Goal: Obtain resource: Download file/media

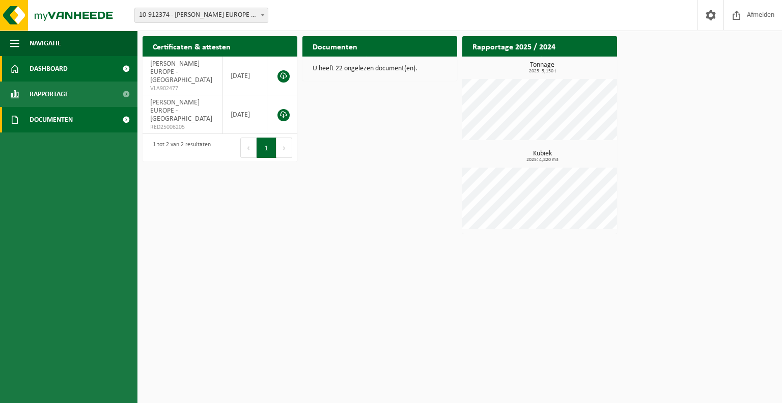
click at [69, 123] on span "Documenten" at bounding box center [51, 119] width 43 height 25
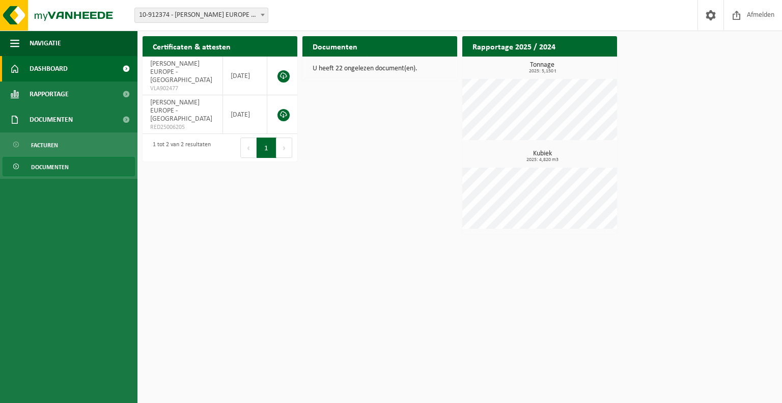
click at [75, 164] on link "Documenten" at bounding box center [69, 166] width 132 height 19
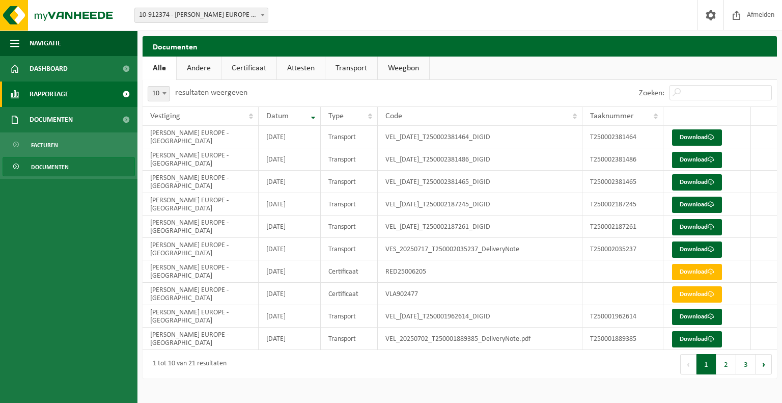
click at [88, 99] on link "Rapportage" at bounding box center [69, 93] width 138 height 25
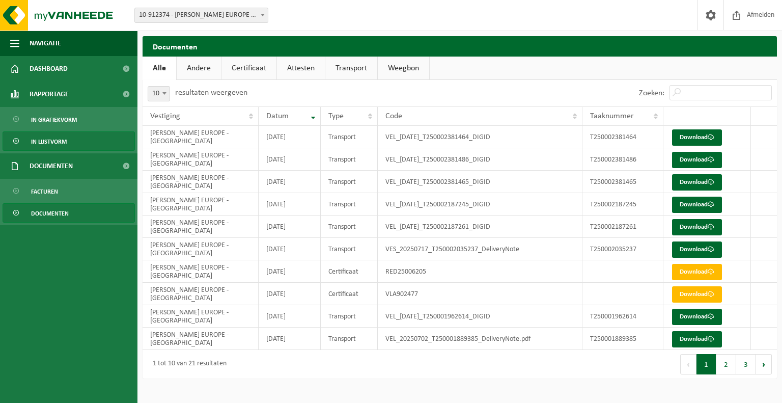
click at [80, 142] on link "In lijstvorm" at bounding box center [69, 140] width 132 height 19
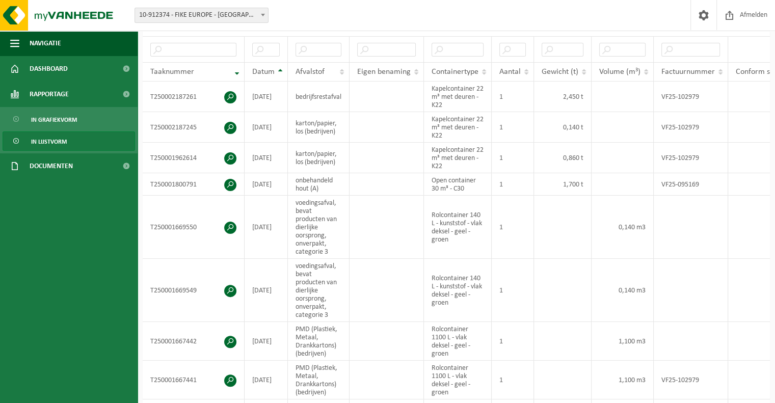
scroll to position [222, 0]
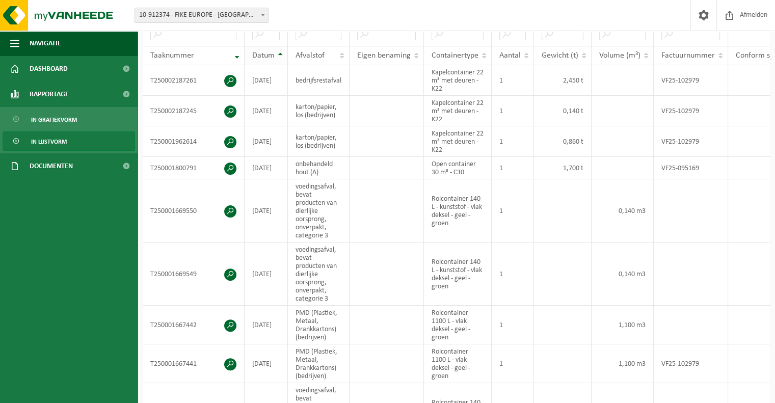
click at [273, 53] on span "Datum" at bounding box center [263, 55] width 22 height 8
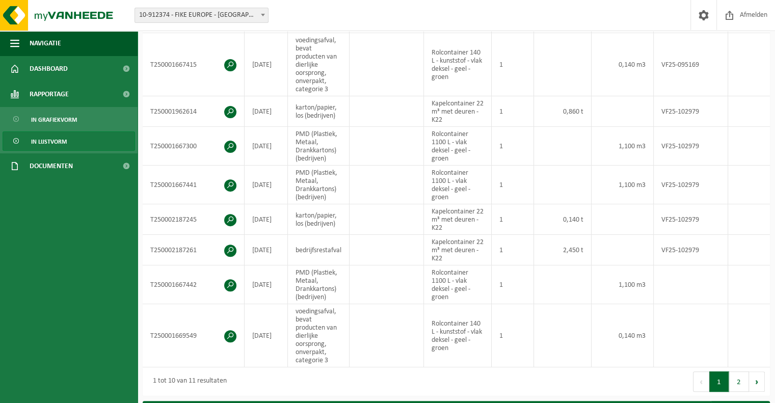
scroll to position [314, 0]
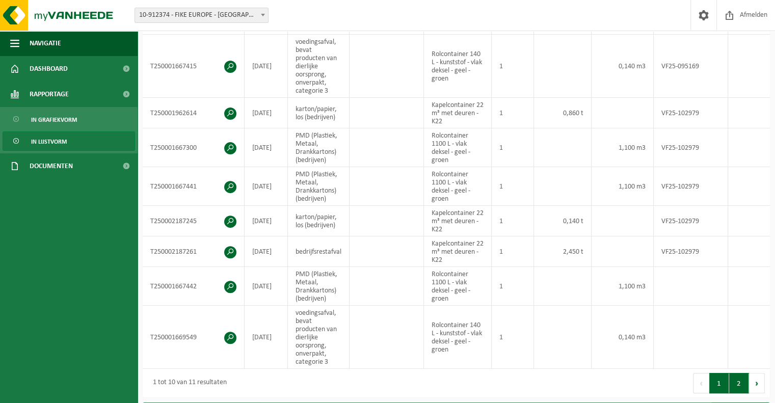
click at [735, 393] on button "2" at bounding box center [739, 383] width 20 height 20
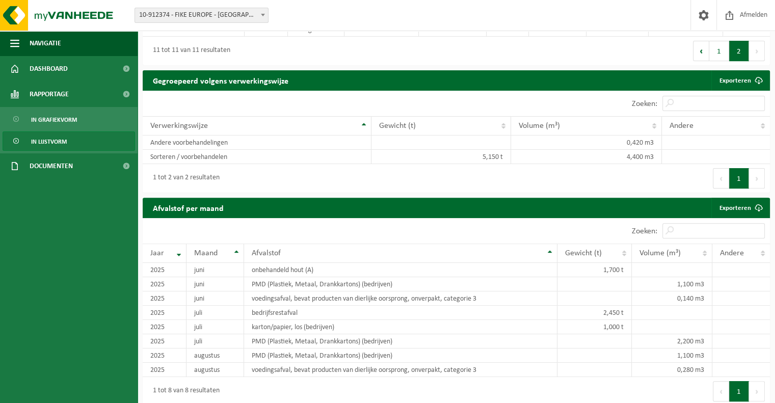
scroll to position [149, 0]
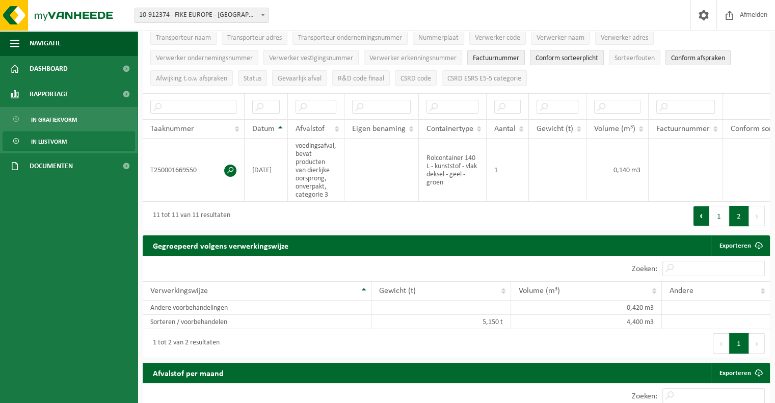
click at [703, 224] on button "Vorige" at bounding box center [701, 216] width 16 height 20
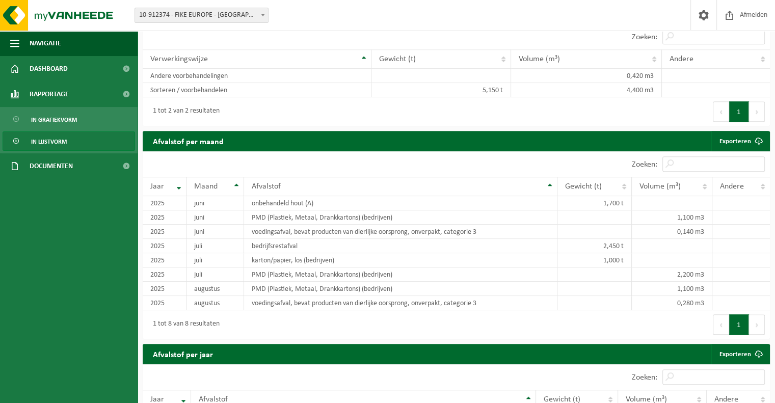
scroll to position [713, 0]
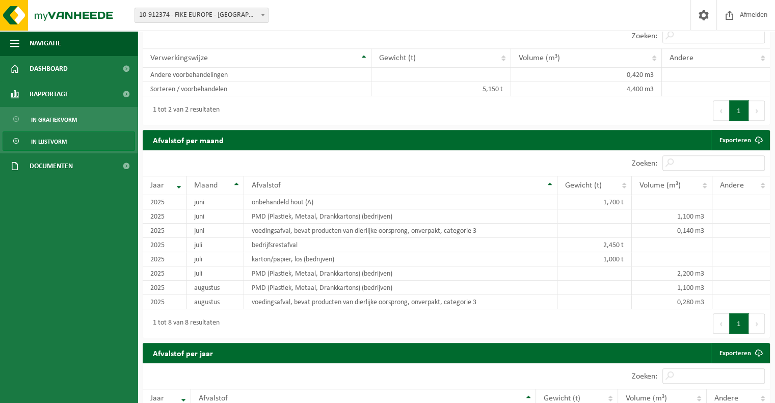
click at [753, 323] on button "Volgende" at bounding box center [757, 323] width 16 height 20
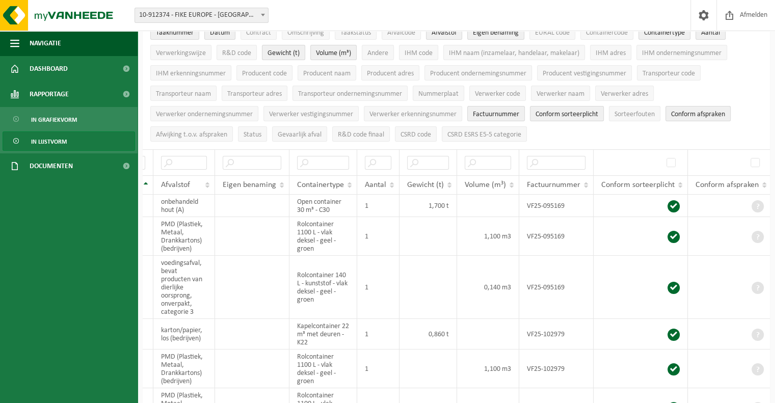
scroll to position [94, 0]
click at [607, 215] on td at bounding box center [640, 234] width 94 height 39
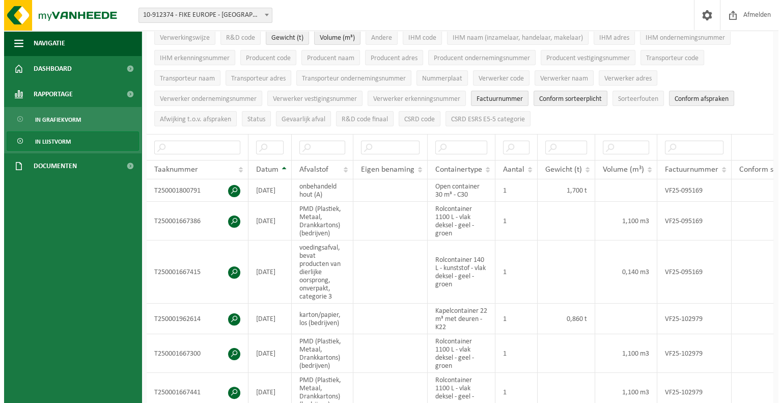
scroll to position [106, 0]
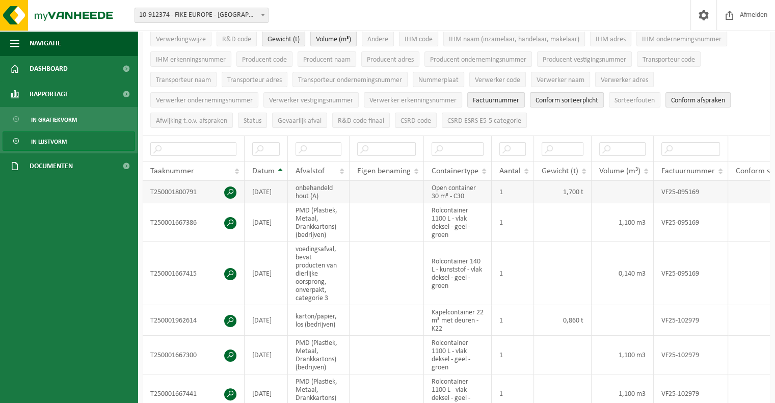
click at [229, 187] on span at bounding box center [230, 192] width 12 height 12
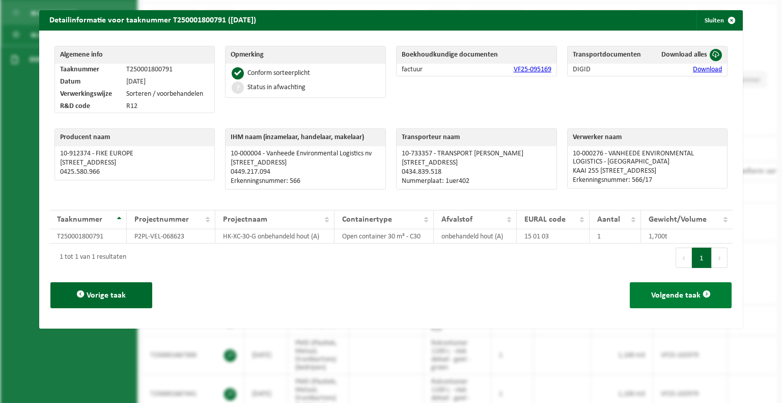
click at [684, 291] on span "Volgende taak" at bounding box center [675, 295] width 49 height 8
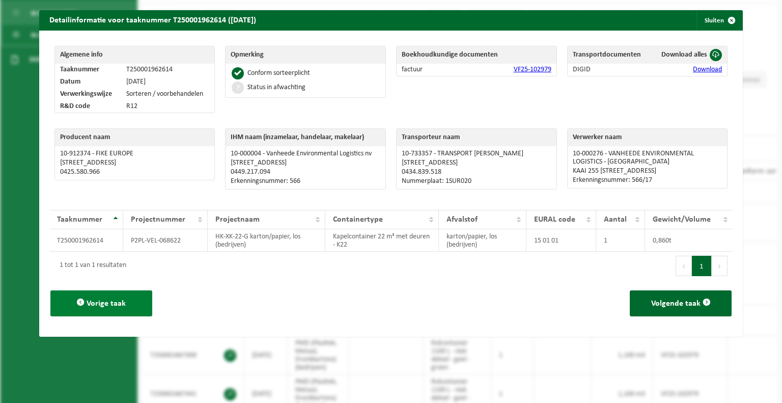
click at [110, 302] on span "Vorige taak" at bounding box center [106, 303] width 39 height 8
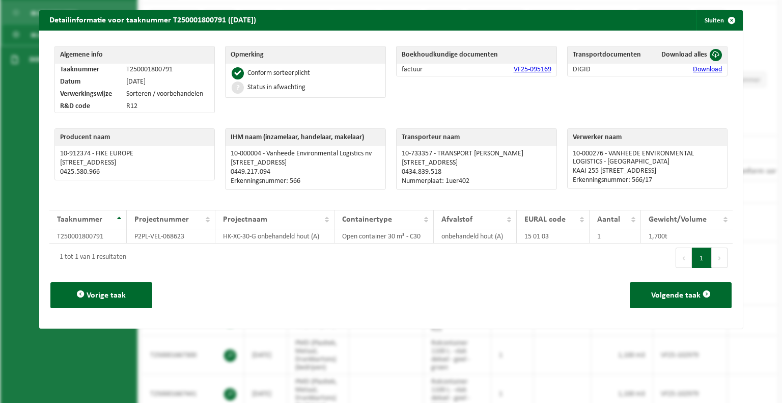
click at [207, 289] on div "Vorige taak Volgende taak" at bounding box center [390, 295] width 683 height 46
click at [636, 291] on button "Volgende taak" at bounding box center [681, 295] width 102 height 26
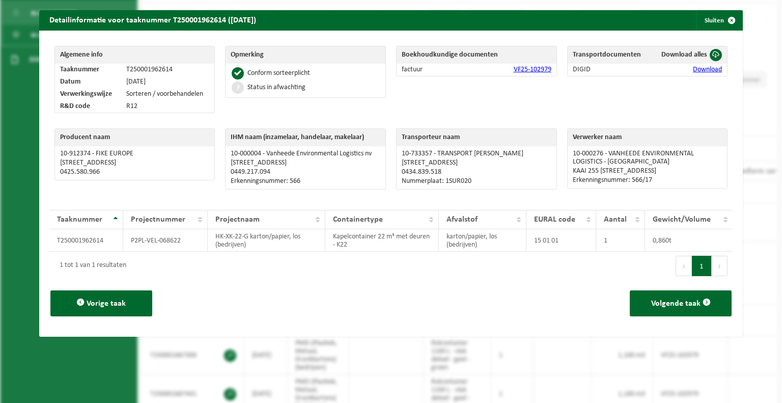
click at [636, 291] on button "Volgende taak" at bounding box center [681, 303] width 102 height 26
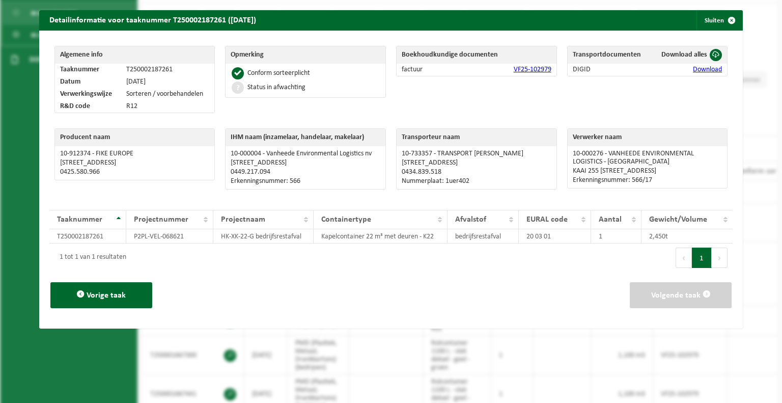
click at [636, 291] on button "Volgende taak" at bounding box center [681, 295] width 102 height 26
click at [131, 299] on button "Vorige taak" at bounding box center [101, 295] width 102 height 26
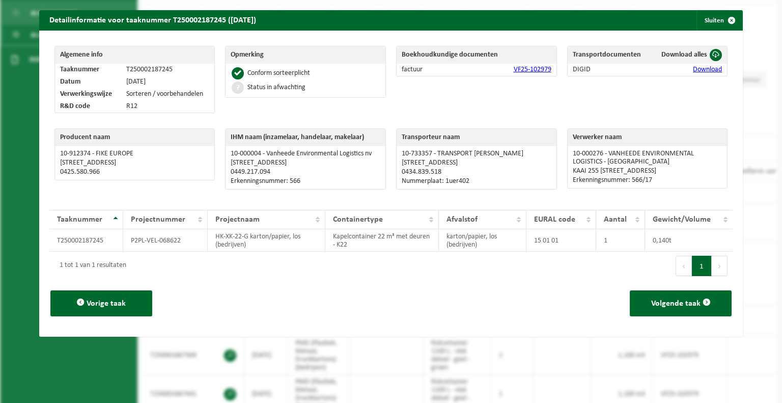
click at [131, 299] on button "Vorige taak" at bounding box center [101, 303] width 102 height 26
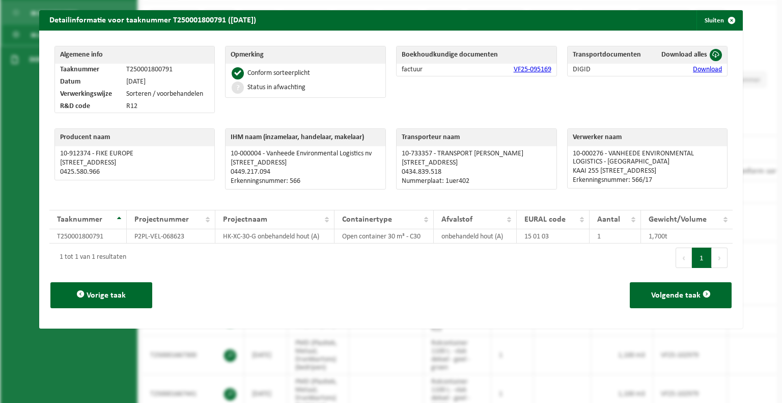
click at [131, 299] on button "Vorige taak" at bounding box center [101, 295] width 102 height 26
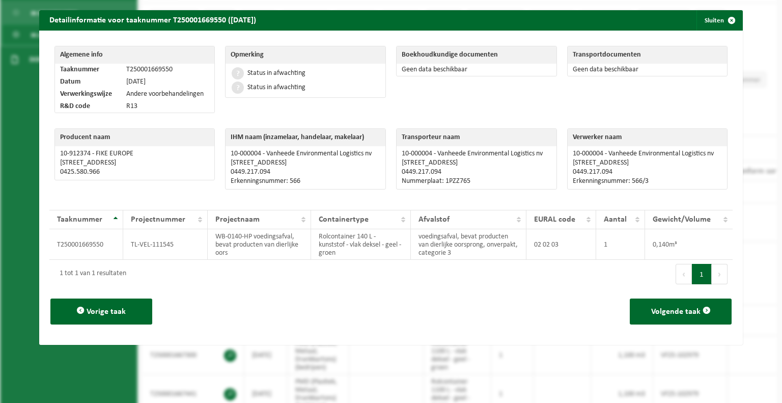
click at [131, 299] on button "Vorige taak" at bounding box center [101, 311] width 102 height 26
click at [123, 313] on span "Vorige taak" at bounding box center [106, 312] width 39 height 8
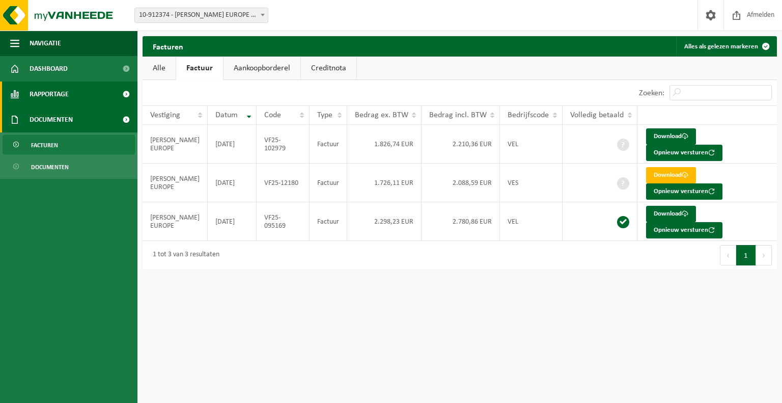
click at [71, 93] on link "Rapportage" at bounding box center [69, 93] width 138 height 25
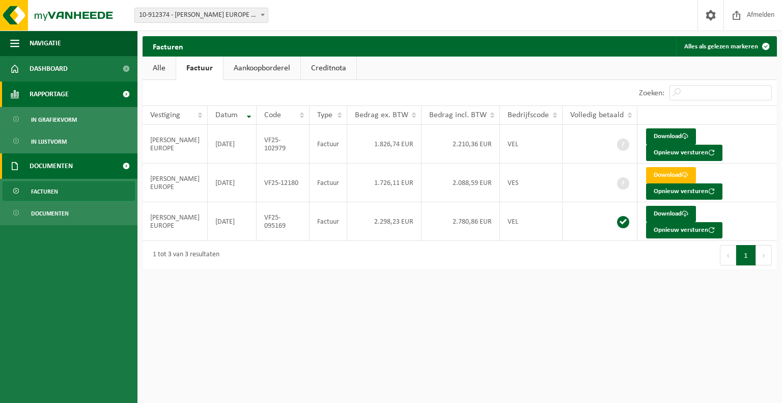
click at [53, 92] on span "Rapportage" at bounding box center [49, 93] width 39 height 25
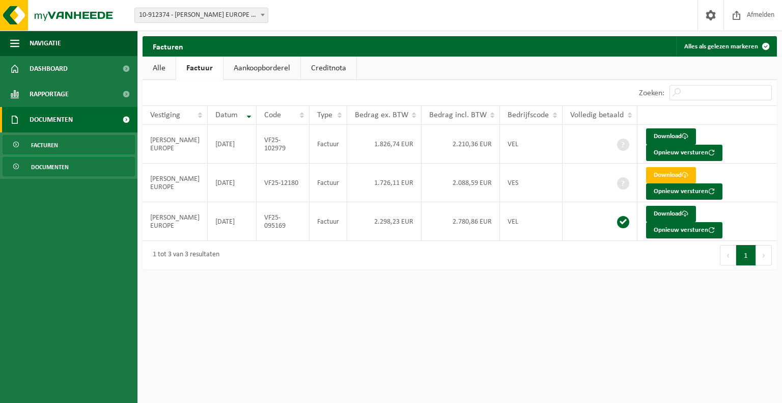
click at [61, 169] on span "Documenten" at bounding box center [50, 166] width 38 height 19
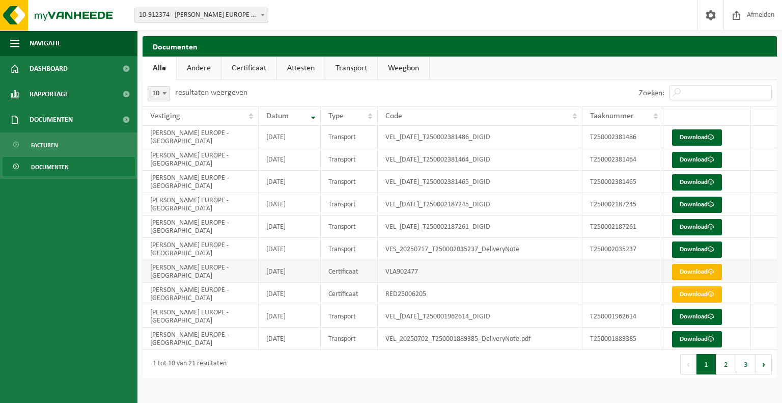
click at [707, 270] on link "Download" at bounding box center [697, 272] width 50 height 16
